Goal: Information Seeking & Learning: Learn about a topic

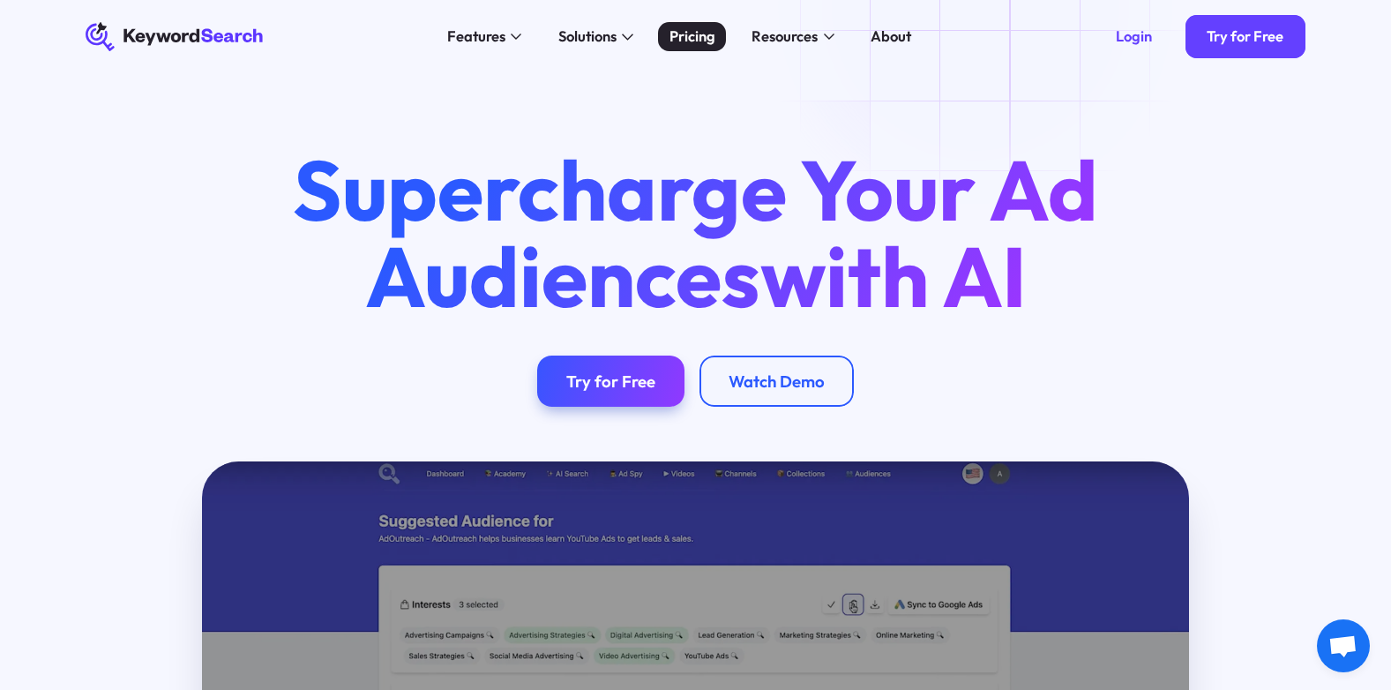
click at [703, 33] on div "Pricing" at bounding box center [692, 37] width 46 height 22
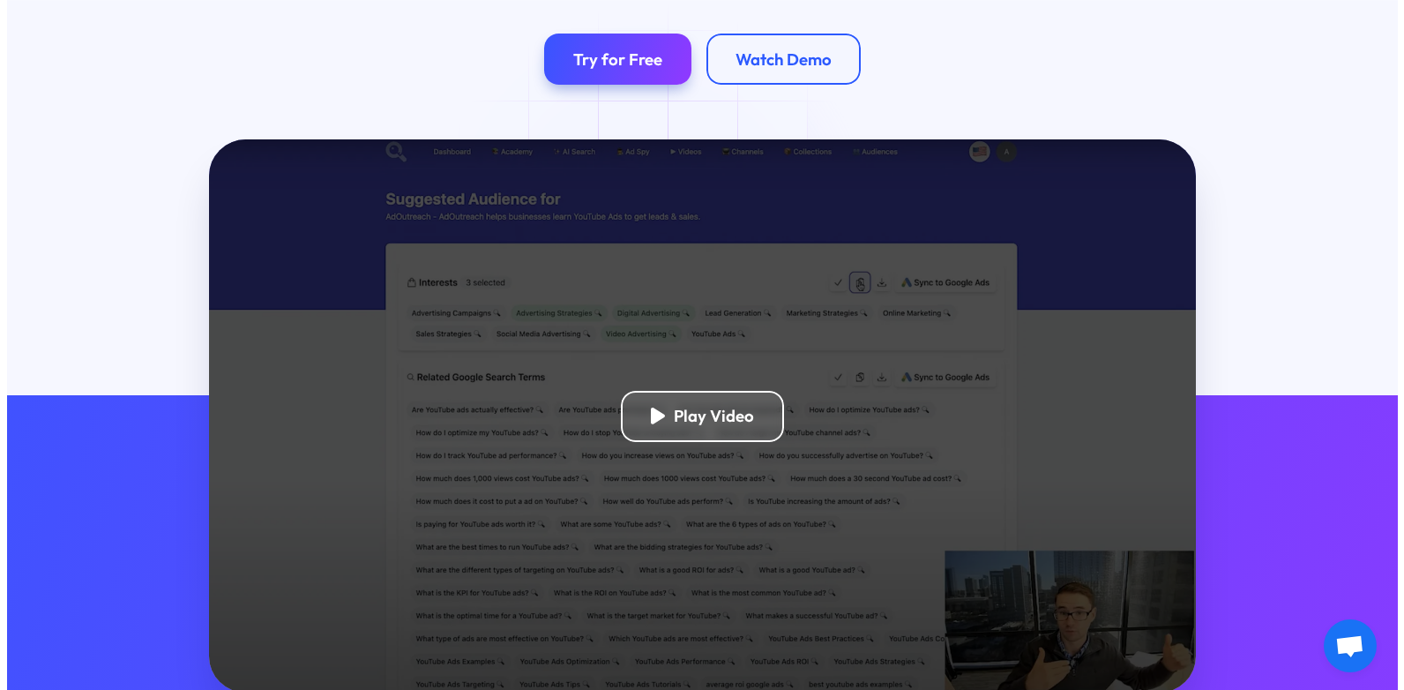
scroll to position [353, 0]
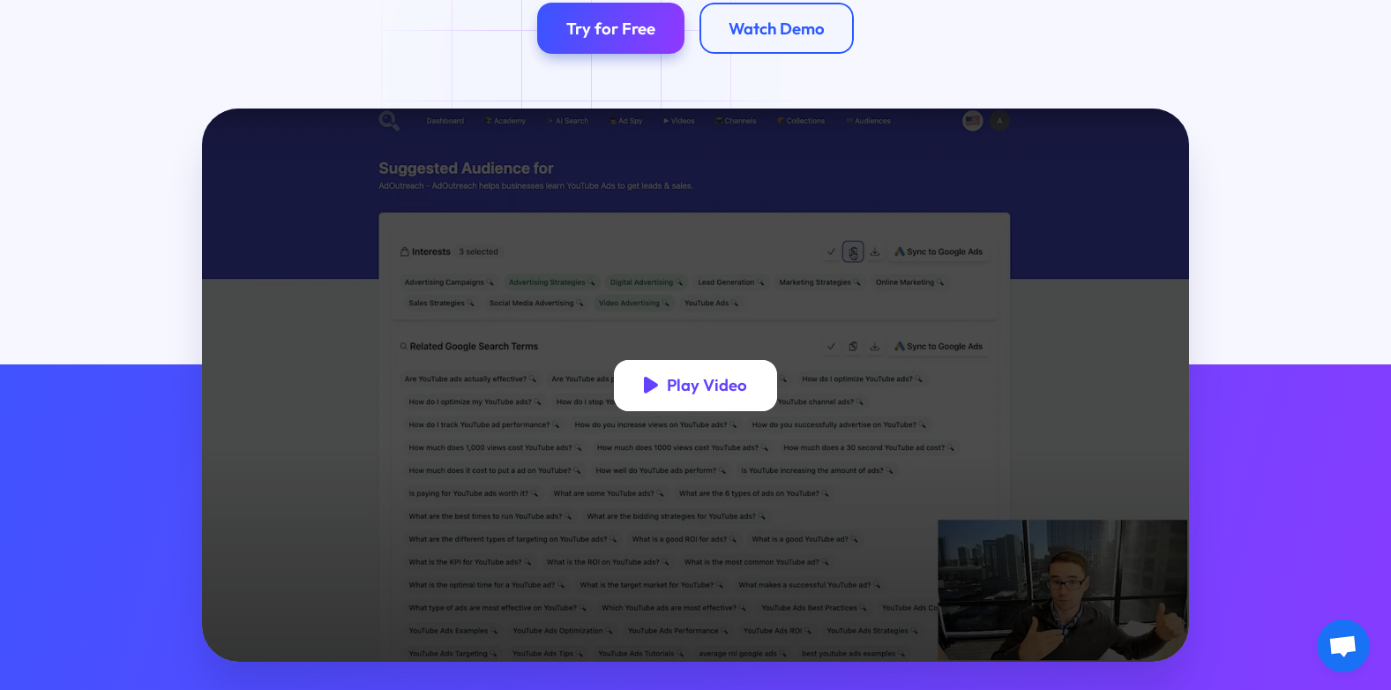
click at [682, 392] on div "Play Video" at bounding box center [707, 385] width 80 height 20
